Goal: Task Accomplishment & Management: Use online tool/utility

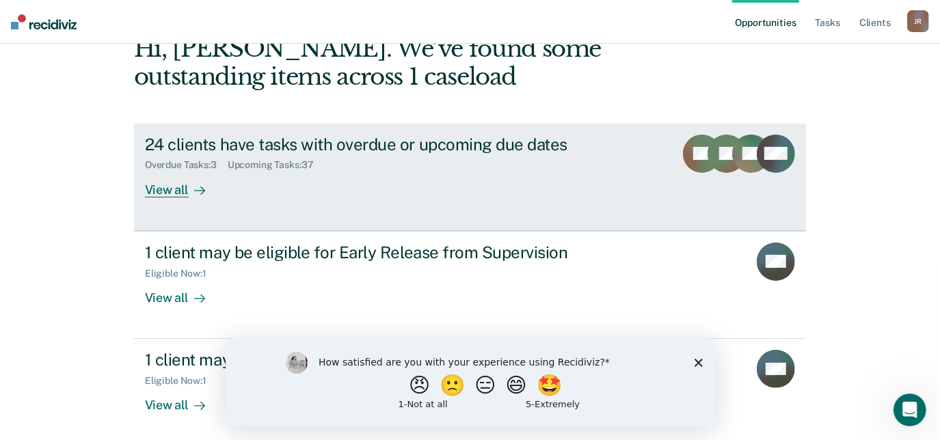
scroll to position [85, 0]
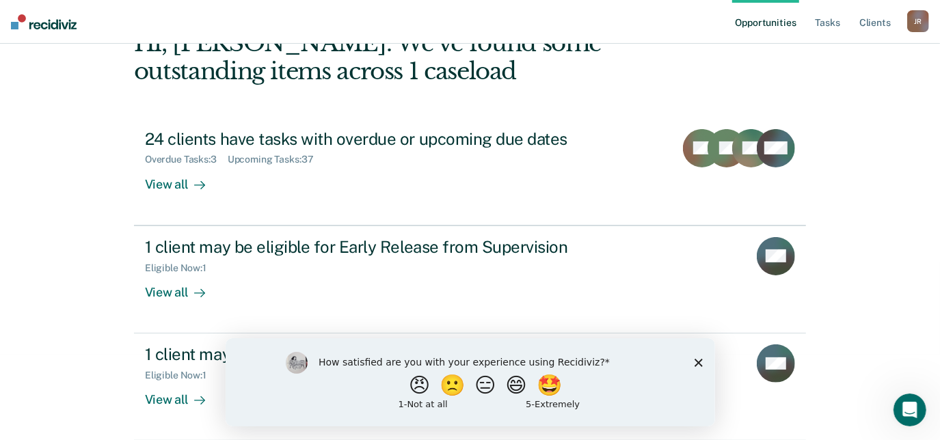
click at [697, 368] on div "How satisfied are you with your experience using Recidiviz? 😠 🙁 😑 😄 🤩 1 - Not a…" at bounding box center [470, 382] width 490 height 88
click at [702, 360] on div "How satisfied are you with your experience using Recidiviz? 😠 🙁 😑 😄 🤩 1 - Not a…" at bounding box center [470, 382] width 490 height 88
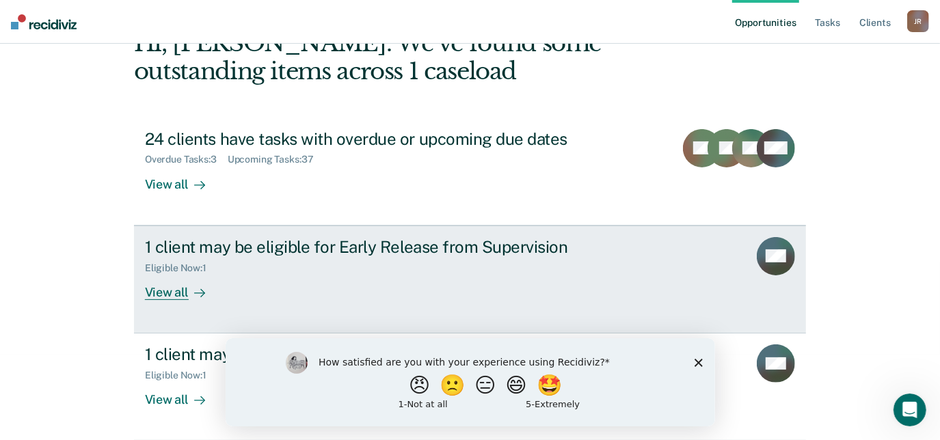
click at [174, 280] on div "View all" at bounding box center [183, 287] width 77 height 27
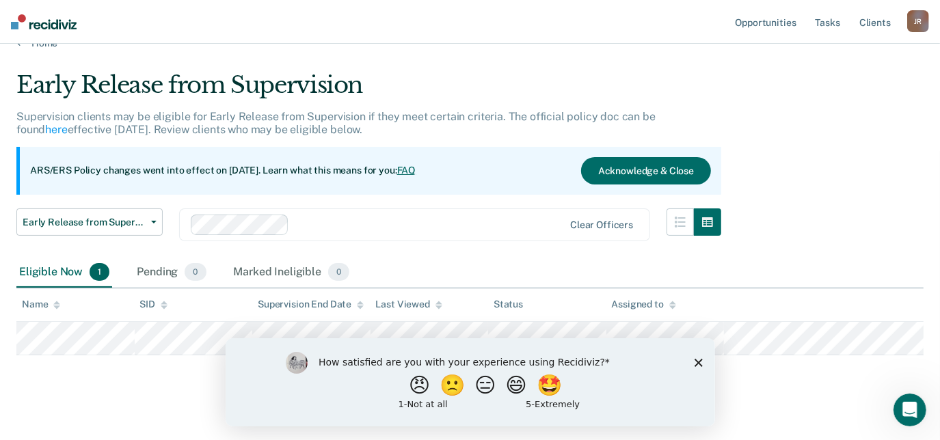
scroll to position [36, 0]
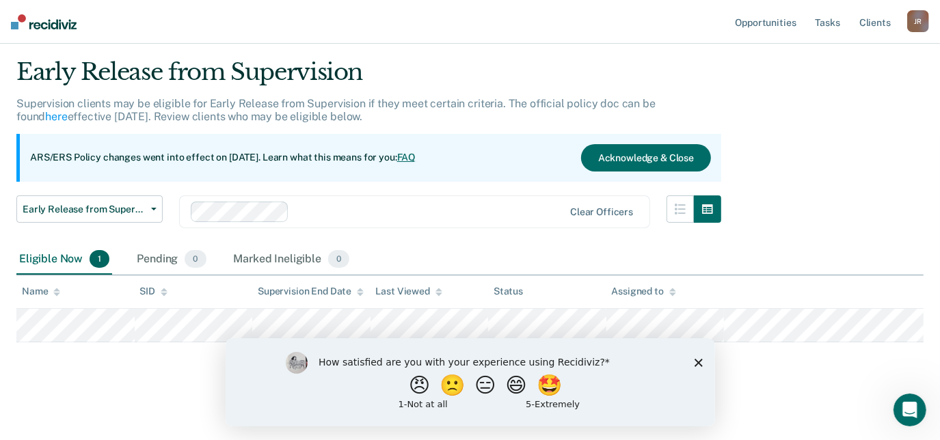
click at [700, 365] on polygon "Close survey" at bounding box center [698, 362] width 8 height 8
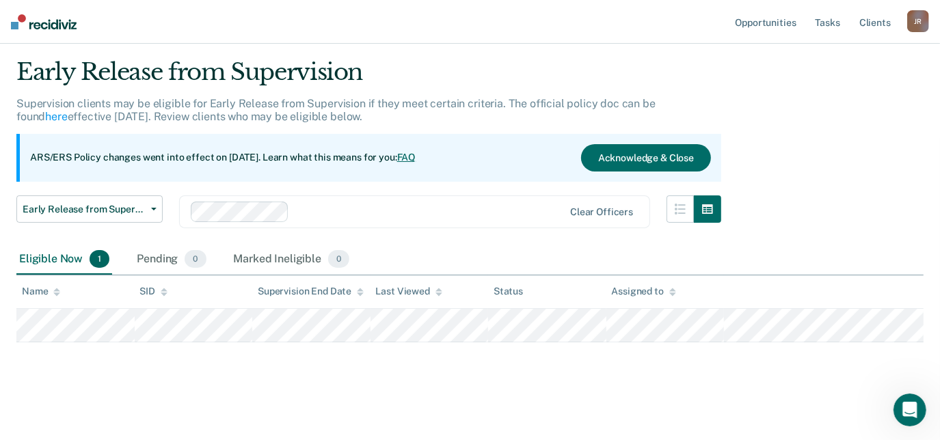
click at [42, 27] on img at bounding box center [44, 21] width 66 height 15
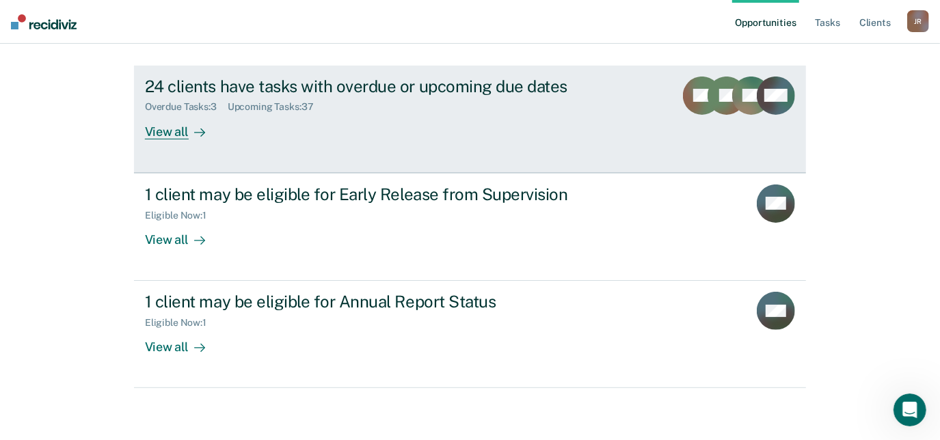
scroll to position [140, 0]
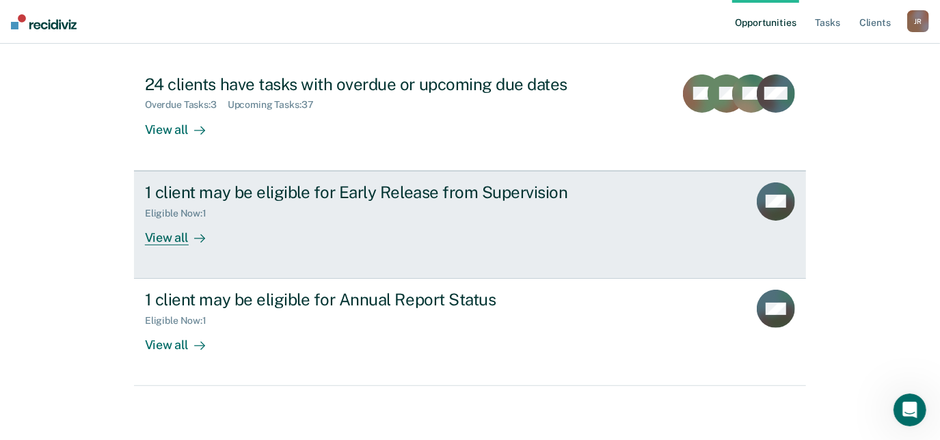
click at [174, 238] on div "View all" at bounding box center [183, 232] width 77 height 27
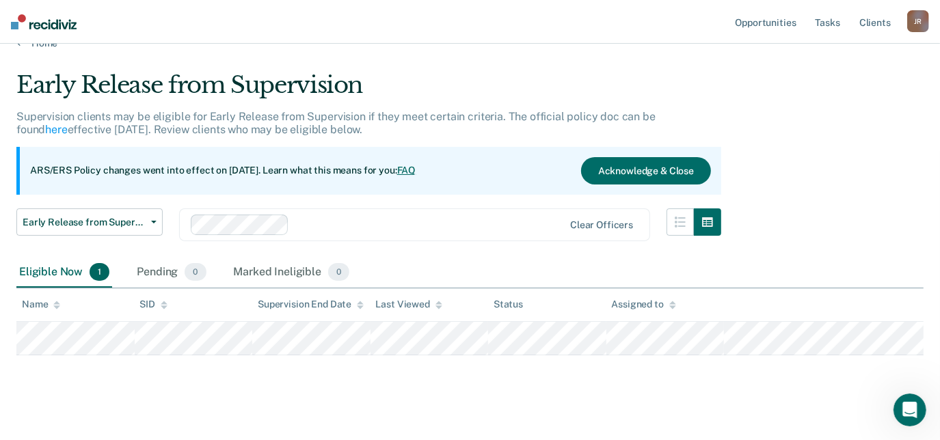
scroll to position [36, 0]
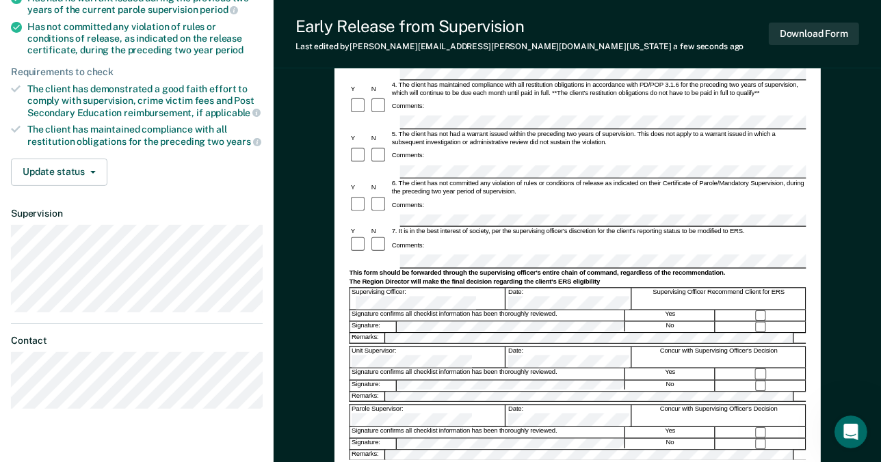
scroll to position [267, 0]
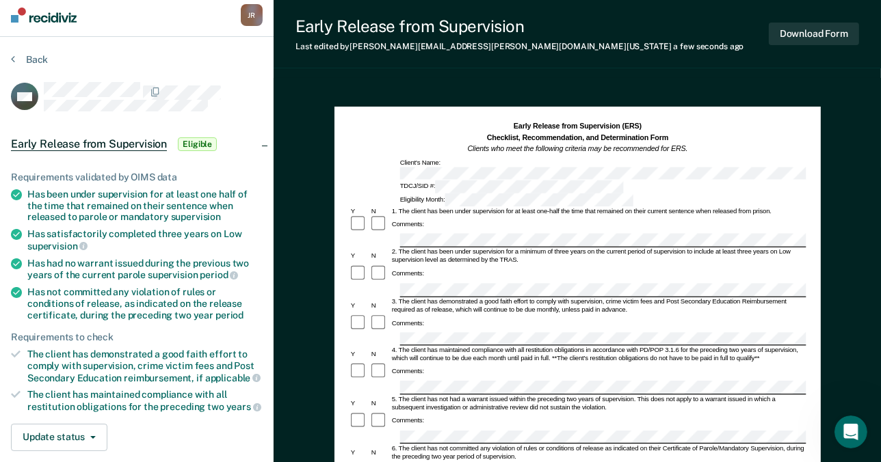
scroll to position [0, 0]
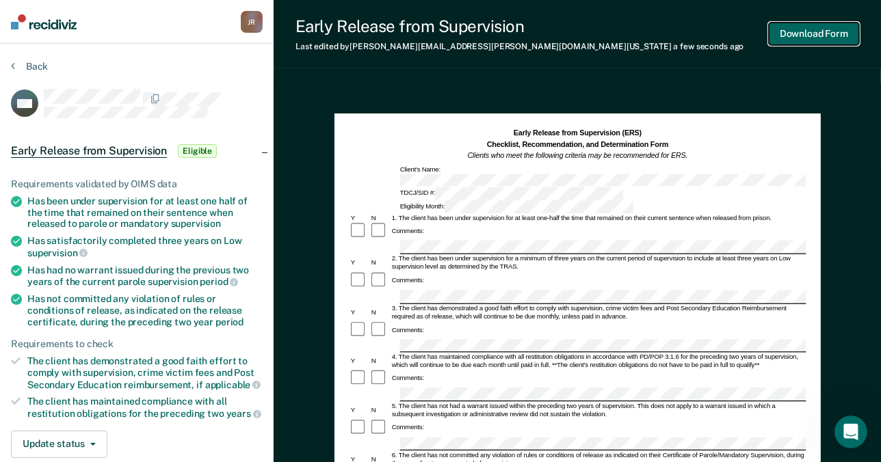
click at [813, 27] on button "Download Form" at bounding box center [814, 34] width 90 height 23
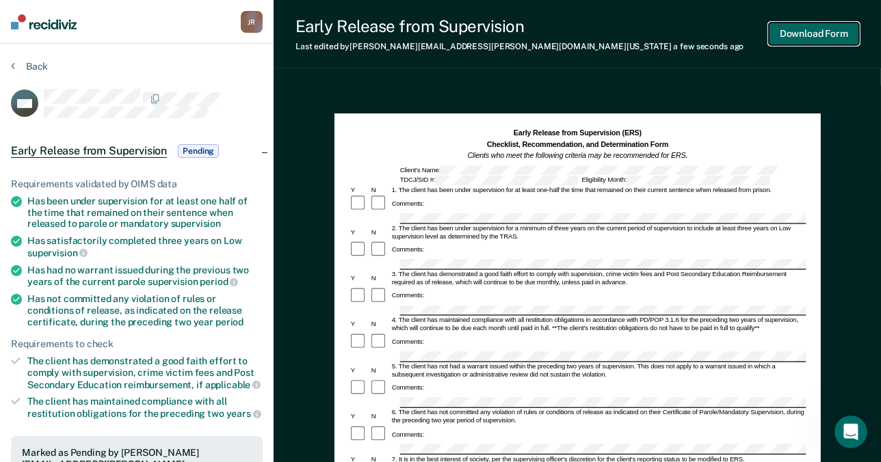
click at [823, 40] on button "Download Form" at bounding box center [814, 34] width 90 height 23
click at [18, 67] on button "Back" at bounding box center [29, 66] width 37 height 12
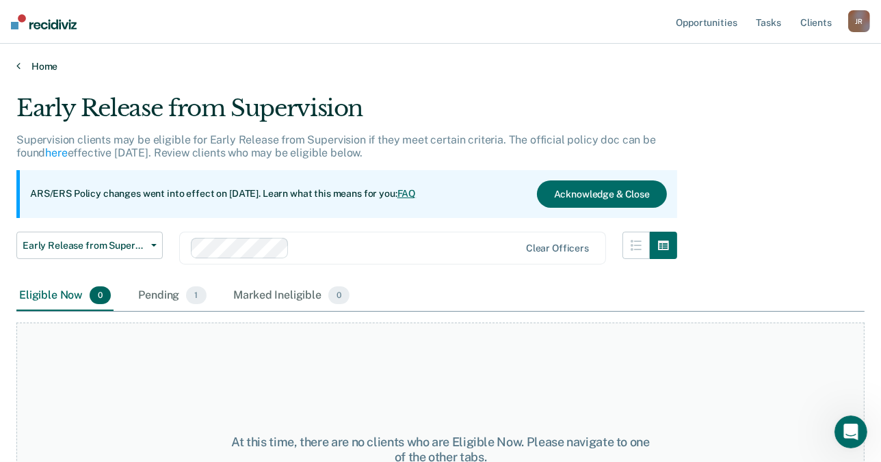
click at [44, 68] on link "Home" at bounding box center [440, 66] width 848 height 12
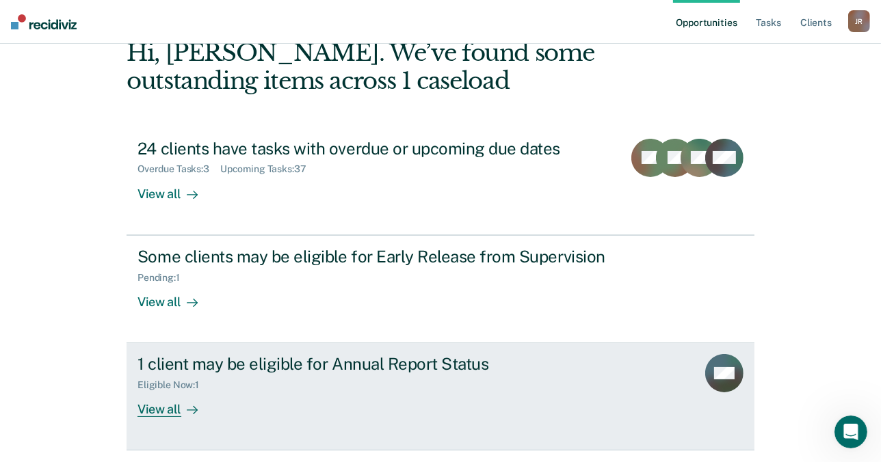
scroll to position [118, 0]
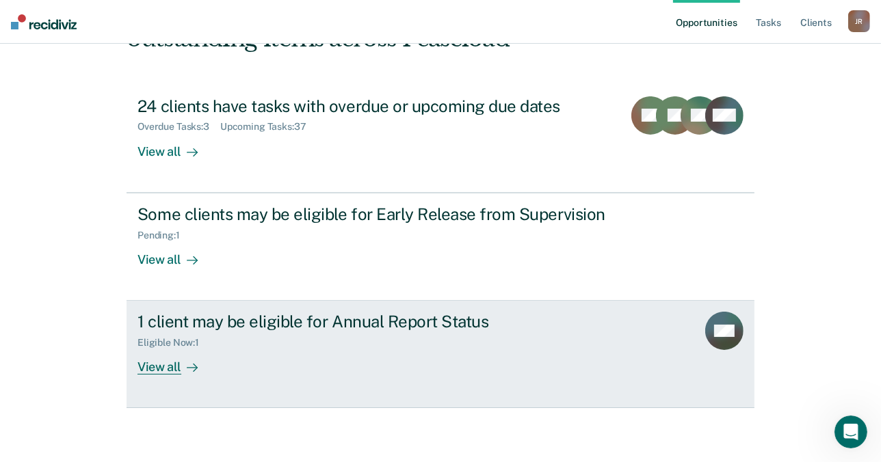
click at [157, 362] on div "View all" at bounding box center [175, 362] width 77 height 27
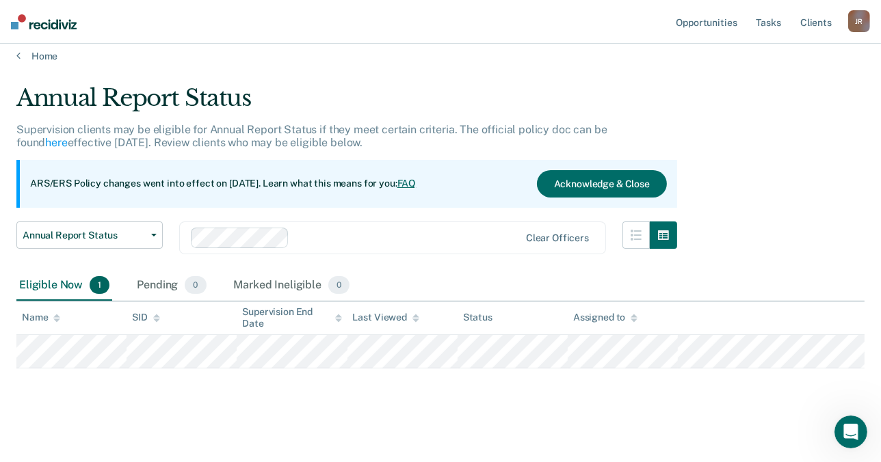
scroll to position [14, 0]
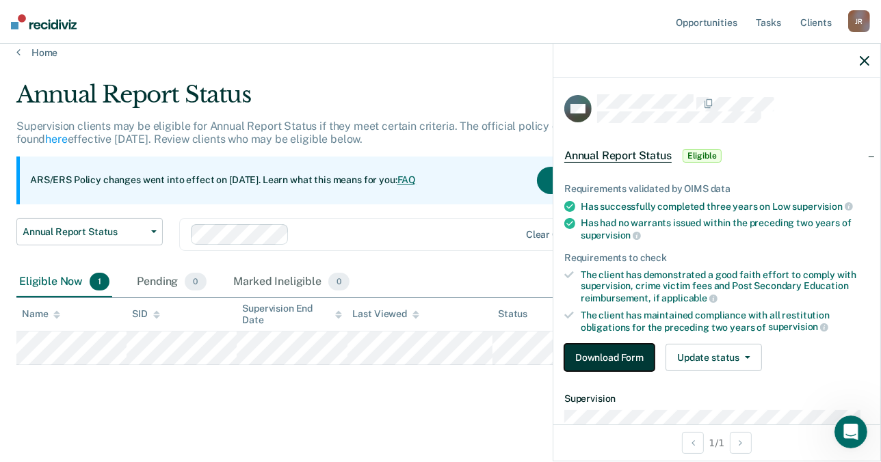
click at [634, 358] on button "Download Form" at bounding box center [609, 357] width 90 height 27
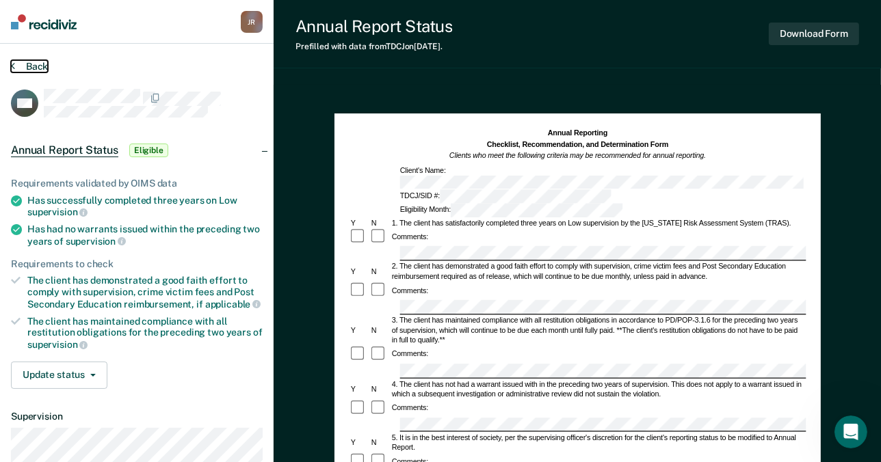
click at [29, 66] on button "Back" at bounding box center [29, 66] width 37 height 12
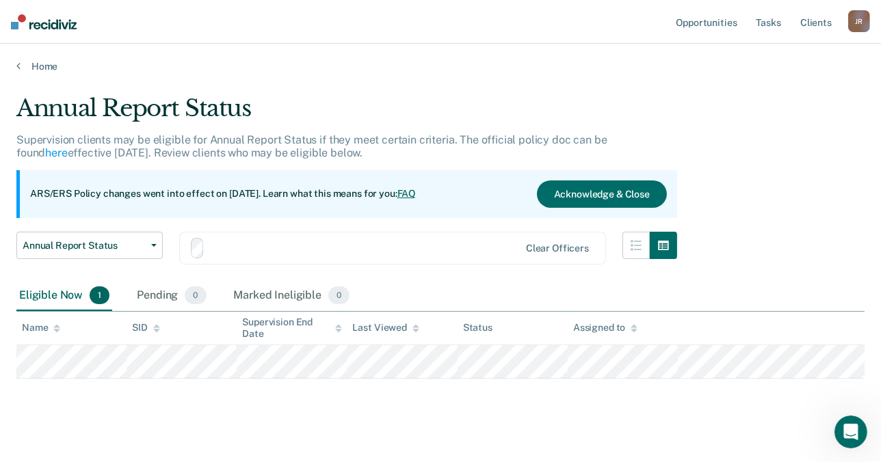
scroll to position [14, 0]
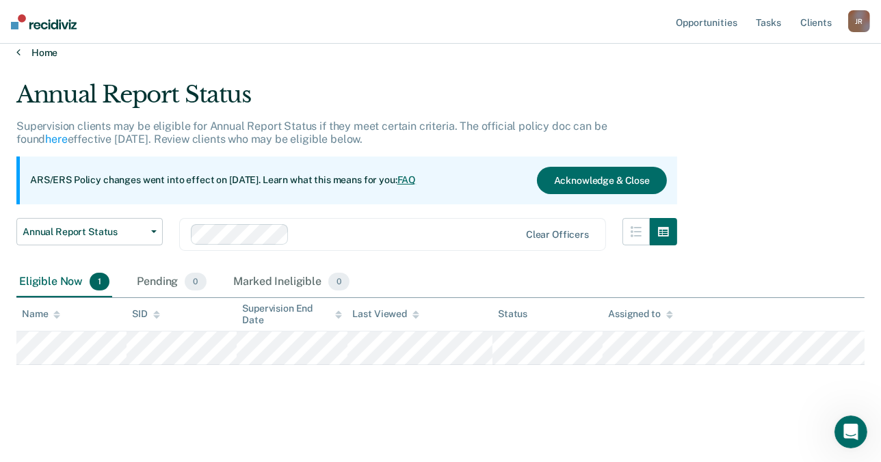
click at [36, 49] on link "Home" at bounding box center [440, 53] width 848 height 12
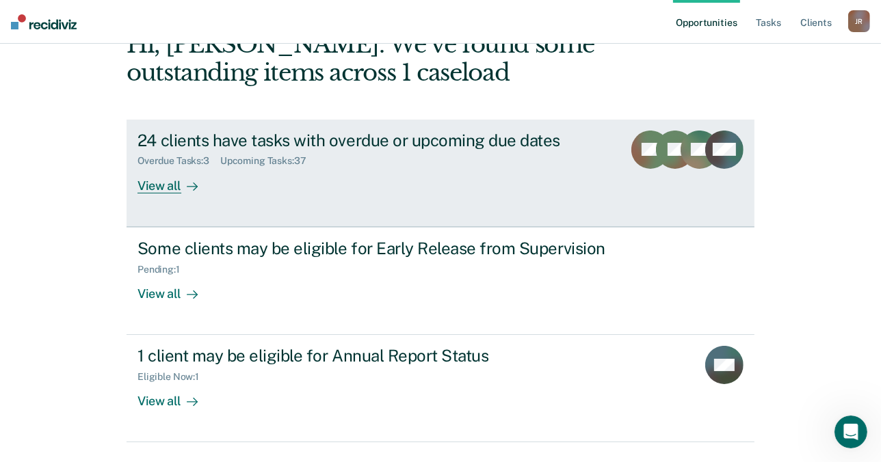
scroll to position [118, 0]
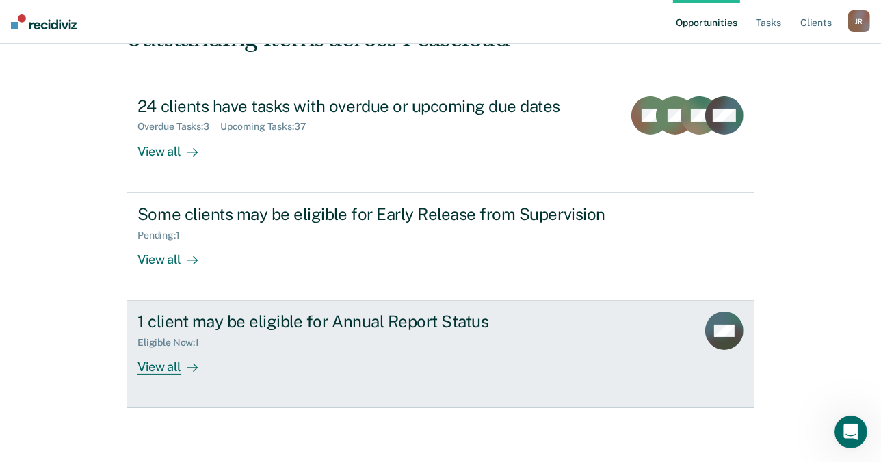
click at [170, 365] on div "View all" at bounding box center [175, 362] width 77 height 27
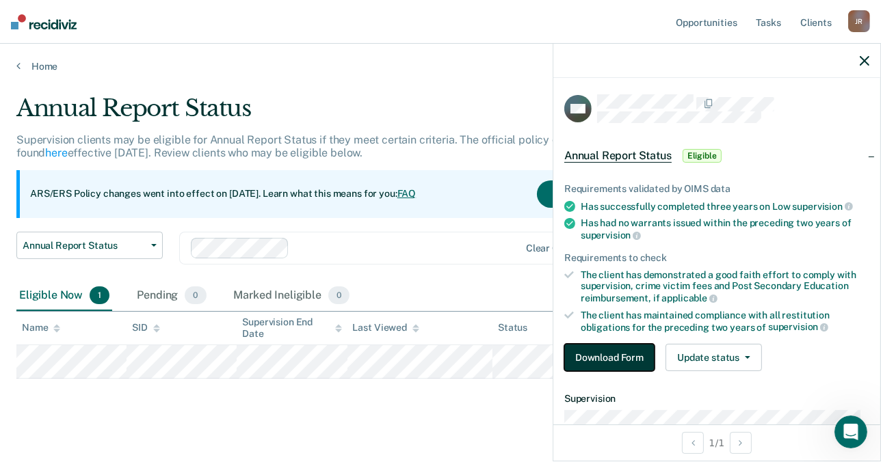
click at [614, 351] on button "Download Form" at bounding box center [609, 357] width 90 height 27
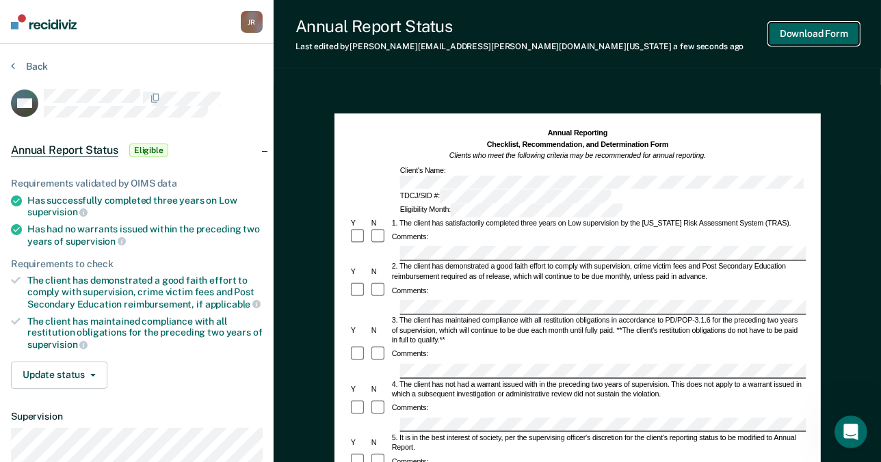
click at [836, 35] on button "Download Form" at bounding box center [814, 34] width 90 height 23
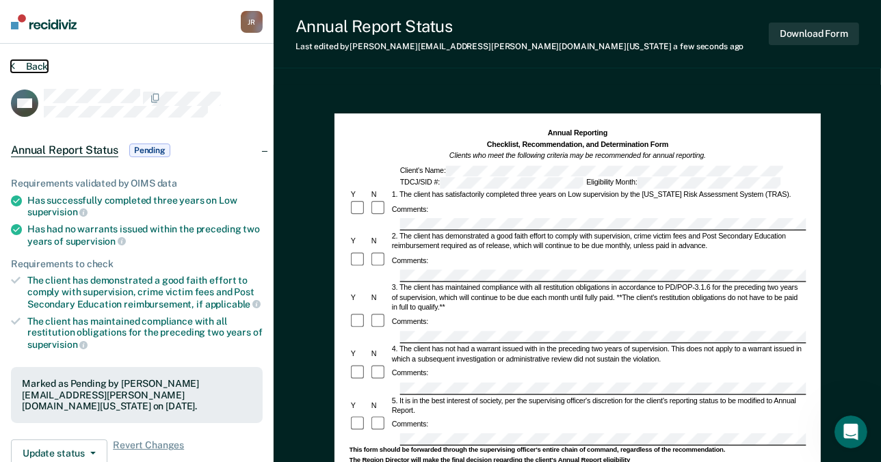
click at [26, 60] on button "Back" at bounding box center [29, 66] width 37 height 12
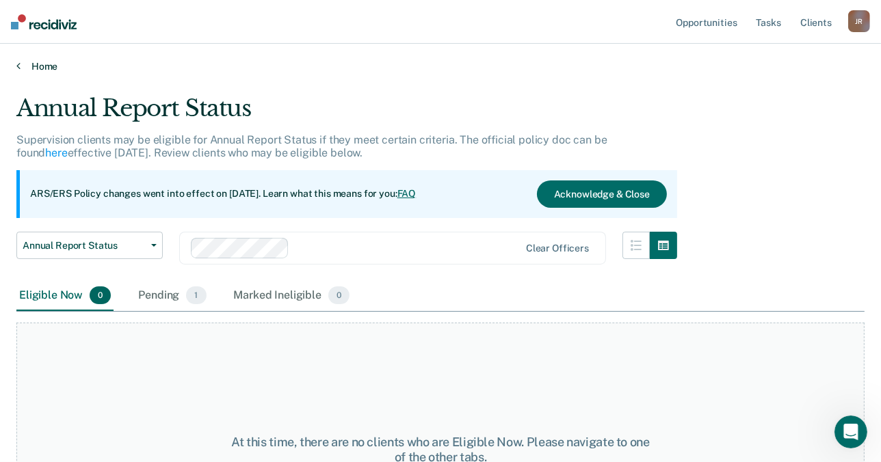
click at [41, 68] on link "Home" at bounding box center [440, 66] width 848 height 12
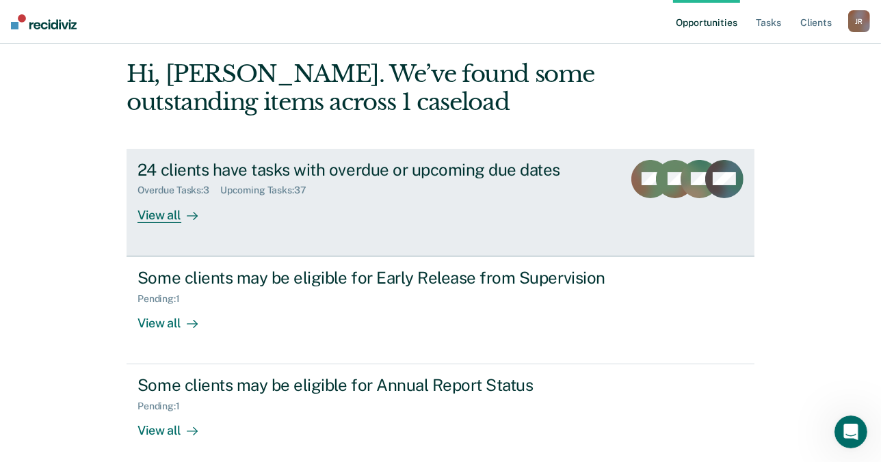
scroll to position [118, 0]
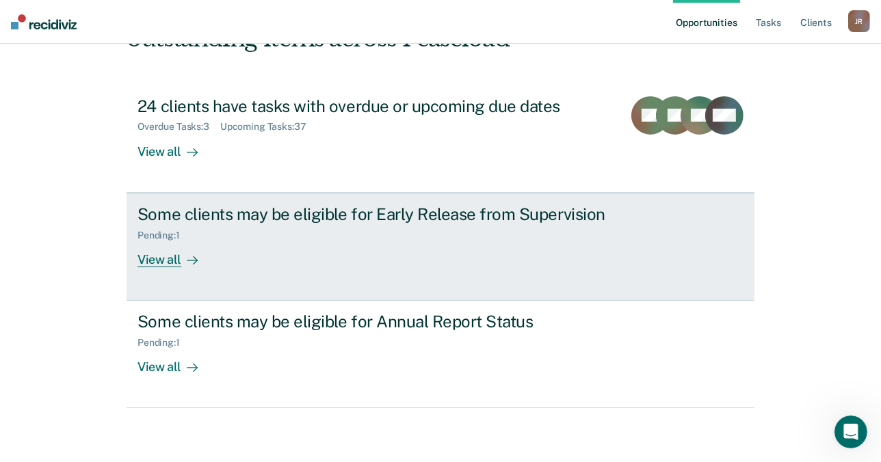
click at [170, 256] on div "View all" at bounding box center [175, 254] width 77 height 27
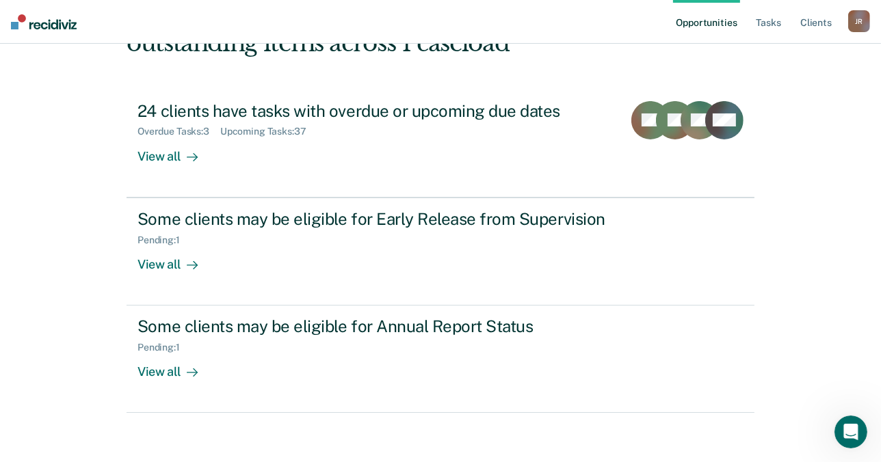
scroll to position [118, 0]
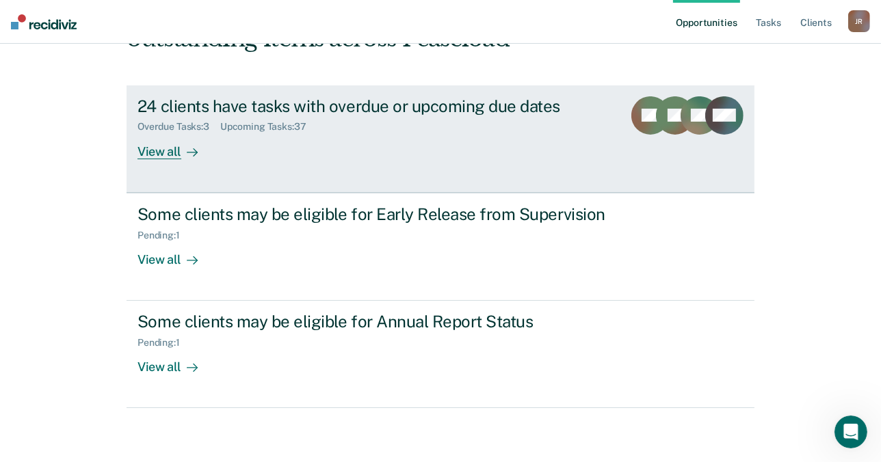
click at [181, 148] on div at bounding box center [189, 152] width 16 height 16
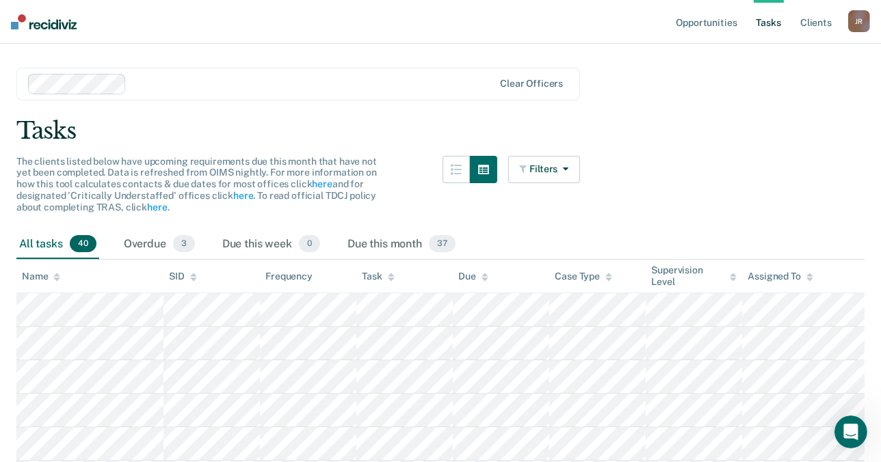
scroll to position [23, 0]
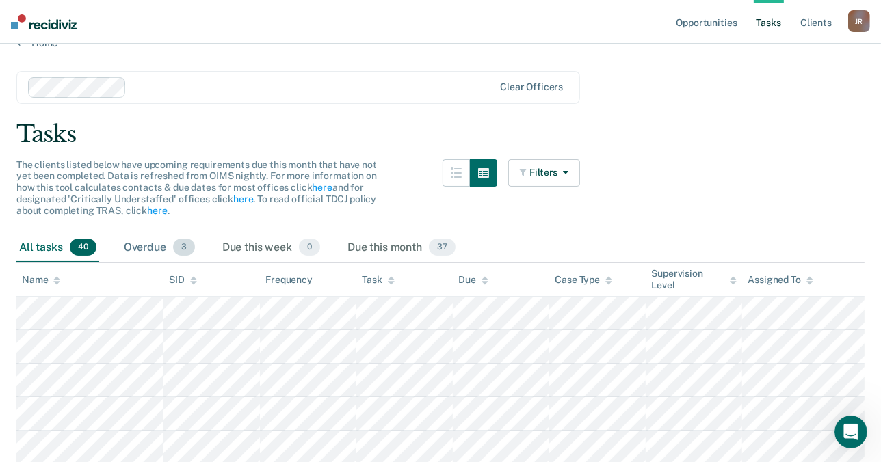
click at [153, 248] on div "Overdue 3" at bounding box center [159, 248] width 77 height 30
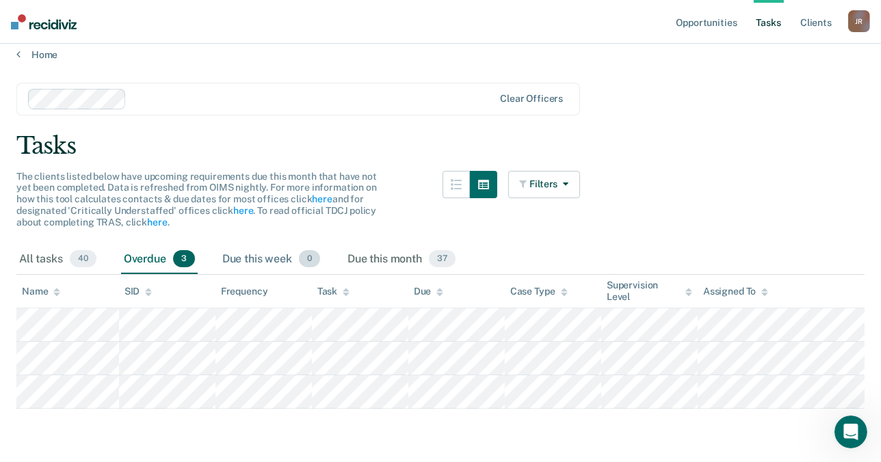
click at [257, 257] on div "Due this week 0" at bounding box center [271, 260] width 103 height 30
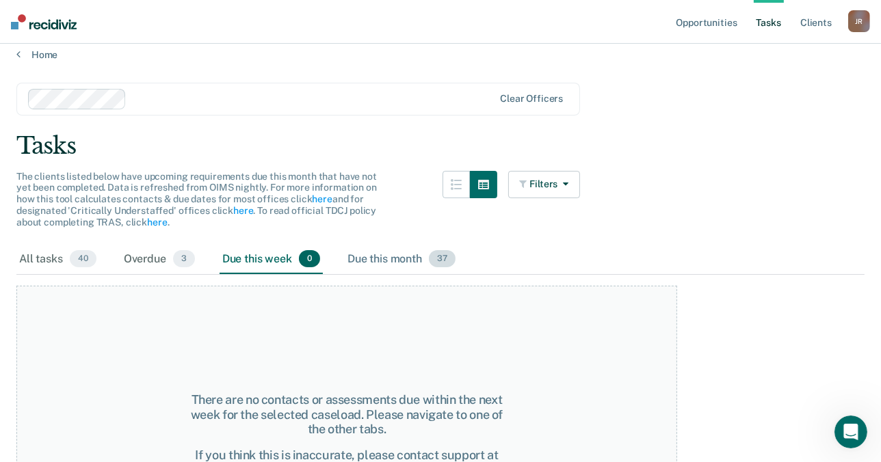
click at [409, 265] on div "Due this month 37" at bounding box center [402, 260] width 114 height 30
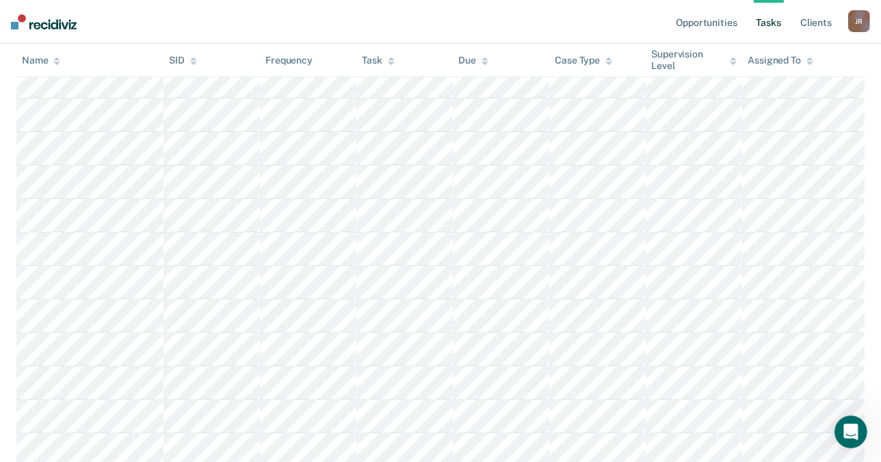
scroll to position [0, 0]
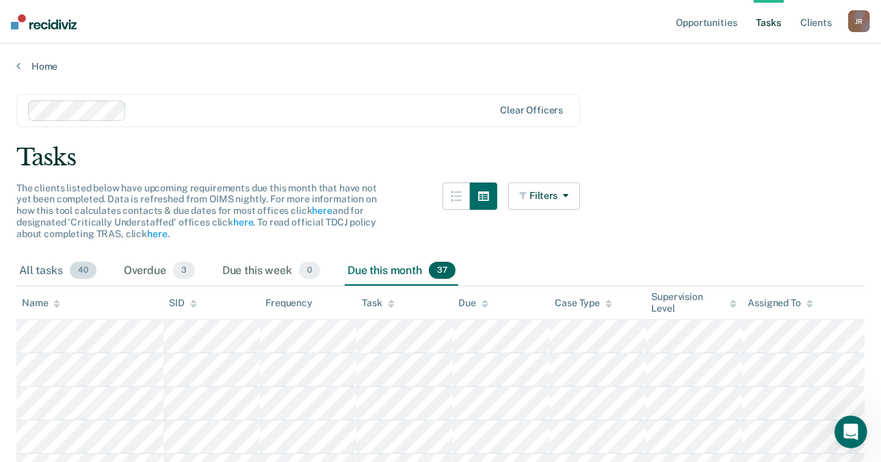
click at [62, 267] on div "All tasks 40" at bounding box center [57, 271] width 83 height 30
